Goal: Task Accomplishment & Management: Manage account settings

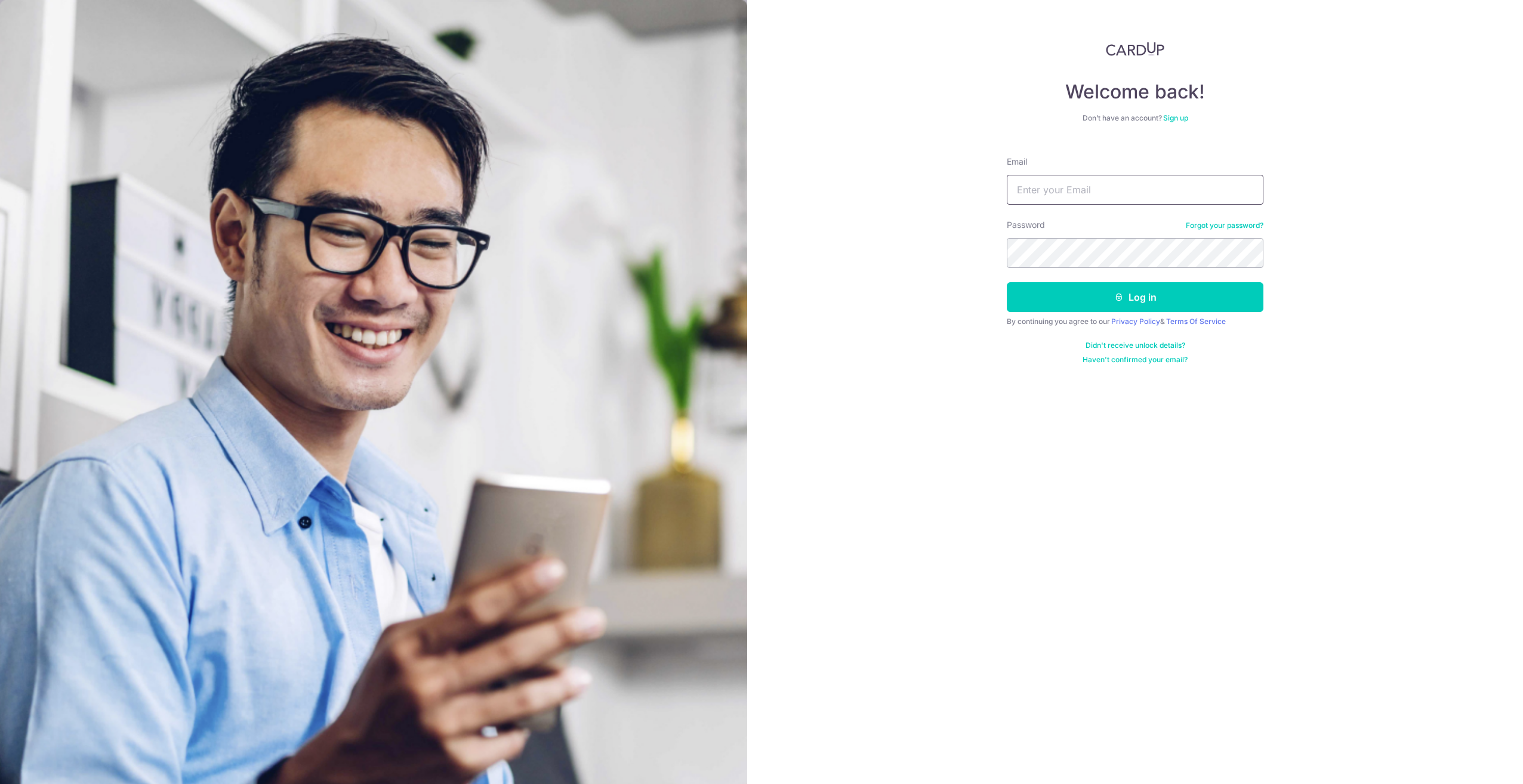
click at [1077, 190] on input "Email" at bounding box center [1134, 190] width 256 height 30
type input "[EMAIL_ADDRESS][DOMAIN_NAME]"
click at [1078, 299] on button "Log in" at bounding box center [1134, 297] width 256 height 30
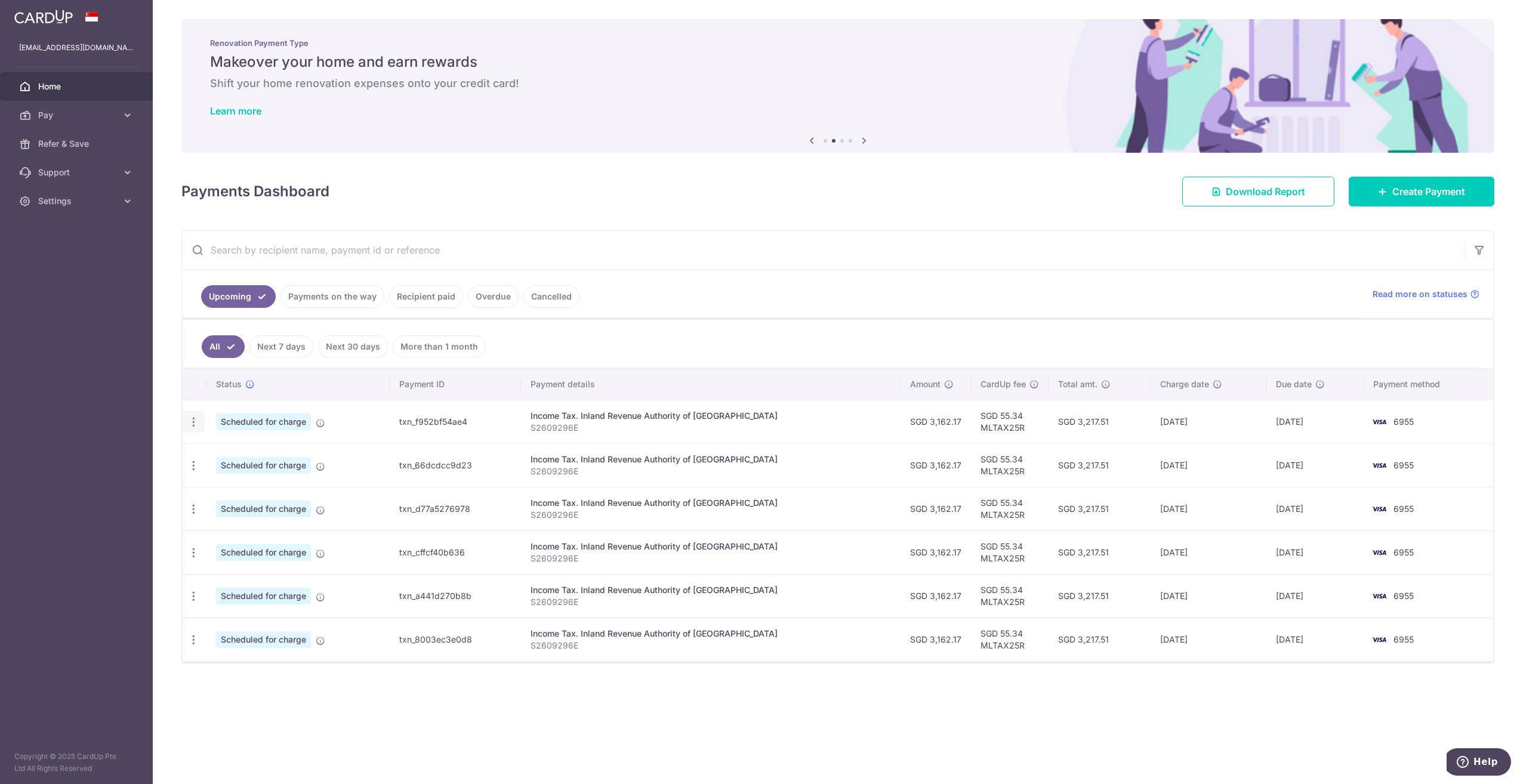
click at [193, 419] on icon "button" at bounding box center [194, 422] width 13 height 13
click at [716, 337] on ul "All Next 7 days Next 30 days More than 1 month" at bounding box center [830, 344] width 1296 height 48
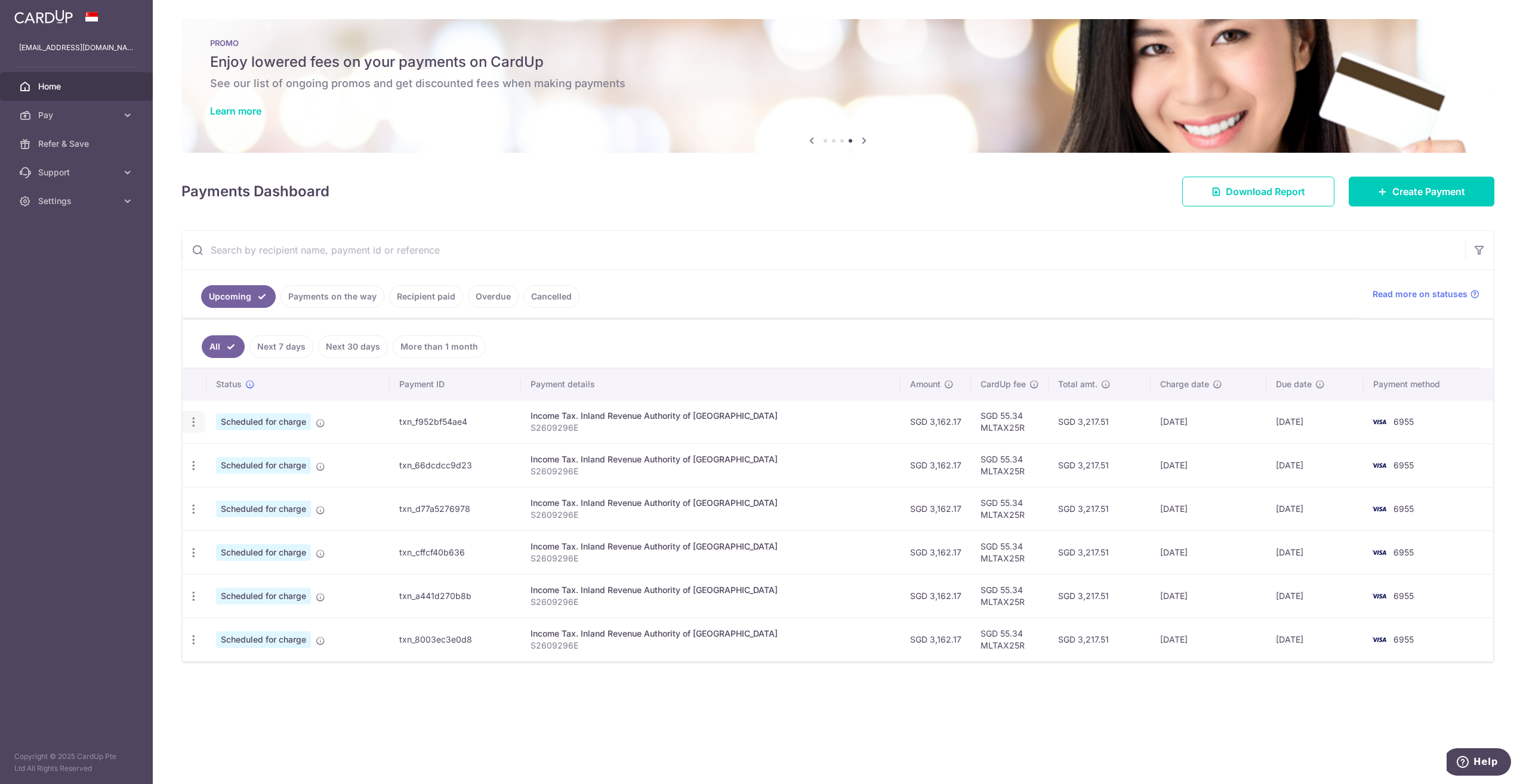
click at [195, 416] on icon "button" at bounding box center [194, 422] width 13 height 13
click at [249, 479] on span "Cancel payment" at bounding box center [257, 484] width 80 height 14
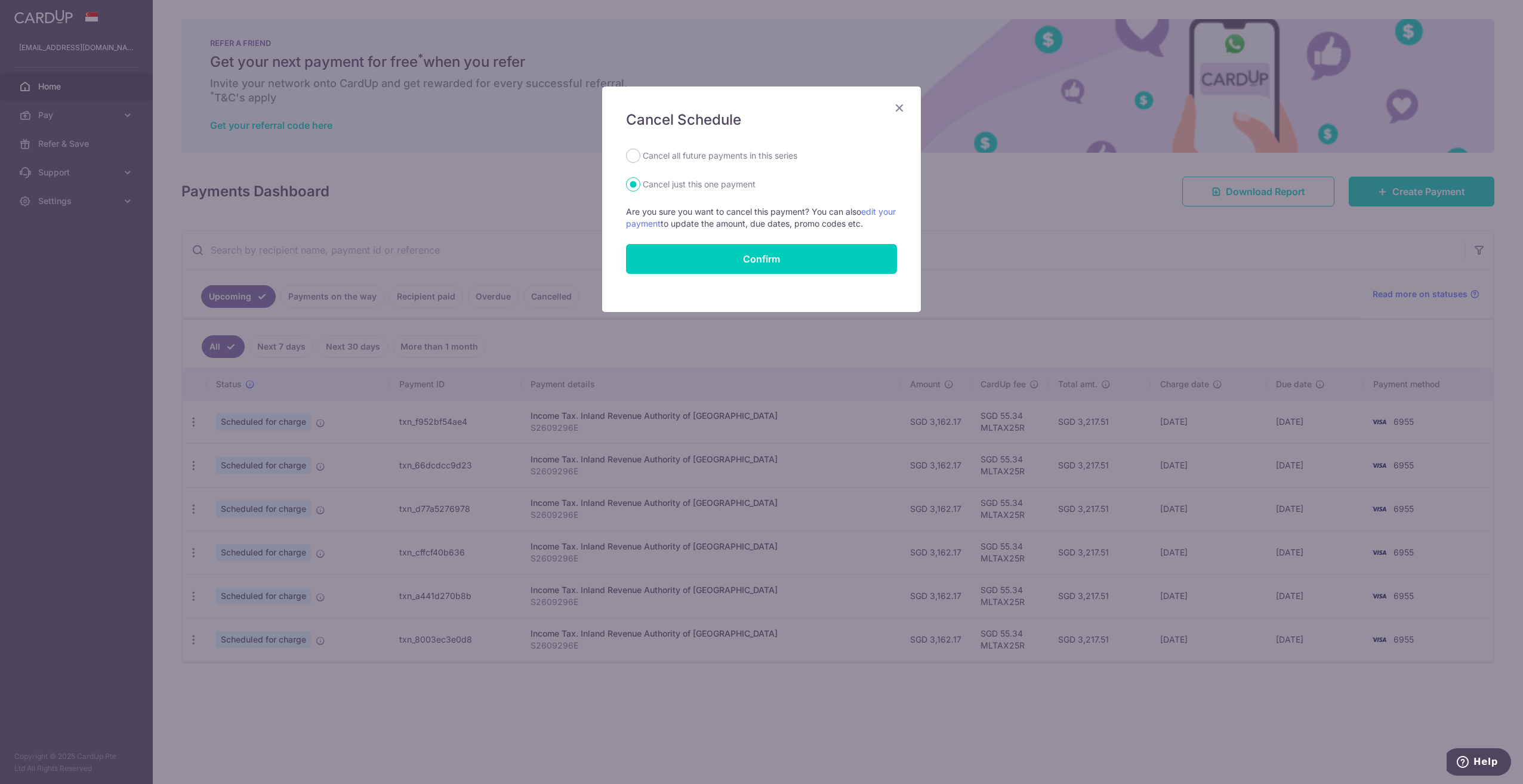
click at [902, 107] on icon "Close" at bounding box center [899, 107] width 14 height 15
